Goal: Task Accomplishment & Management: Use online tool/utility

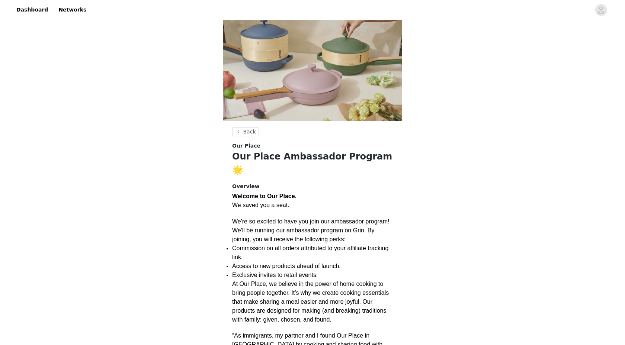
scroll to position [42, 0]
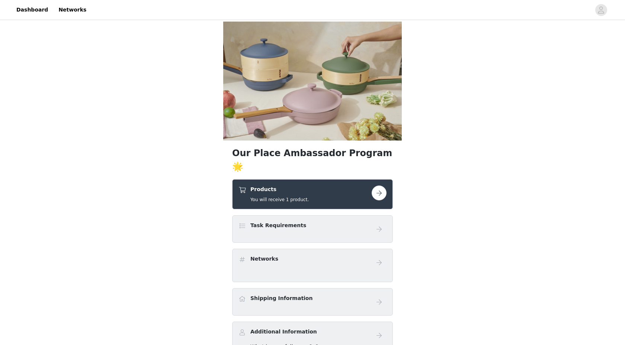
click at [383, 186] on button "button" at bounding box center [379, 193] width 15 height 15
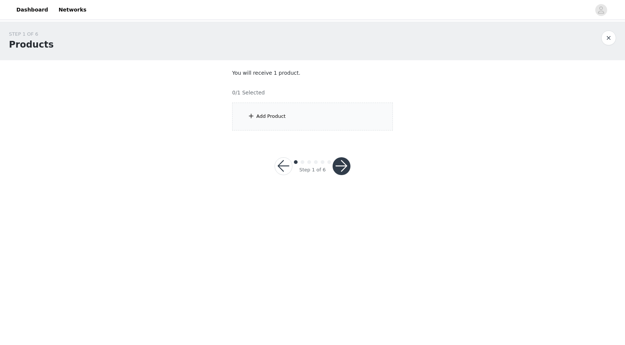
click at [310, 119] on div "Add Product" at bounding box center [312, 117] width 161 height 28
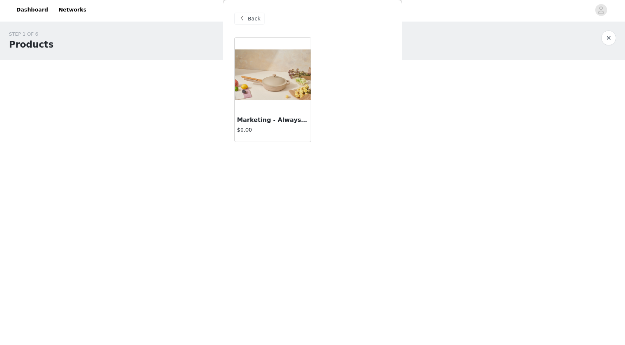
click at [283, 84] on img at bounding box center [273, 74] width 76 height 51
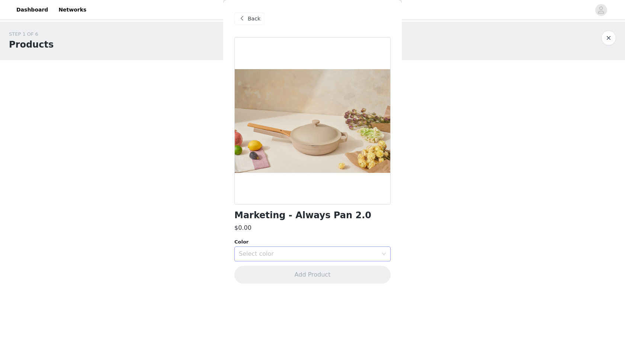
click at [331, 253] on div "Select color" at bounding box center [308, 253] width 139 height 7
click at [421, 227] on body "Dashboard Networks STEP 1 OF 6 Products You will receive 1 product. 0/1 Selecte…" at bounding box center [312, 172] width 625 height 345
click at [310, 113] on div at bounding box center [312, 120] width 156 height 167
click at [243, 18] on span at bounding box center [241, 18] width 9 height 9
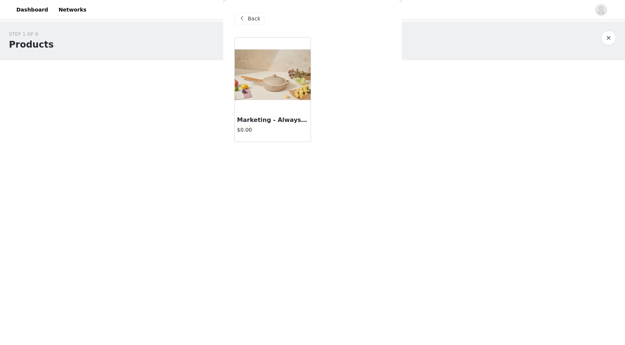
click at [243, 18] on span at bounding box center [241, 18] width 9 height 9
